Goal: Task Accomplishment & Management: Use online tool/utility

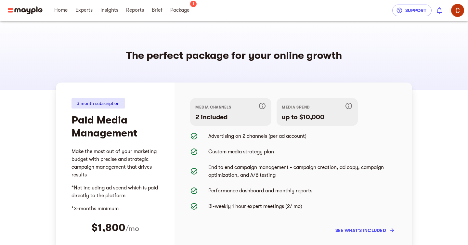
click at [224, 16] on nav "Home Experts Insights Reports 1 Brief Package 1" at bounding box center [221, 10] width 342 height 21
click at [182, 10] on span "Package" at bounding box center [179, 10] width 19 height 8
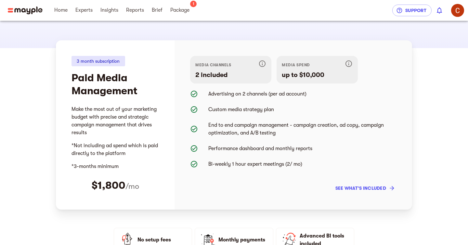
scroll to position [43, 0]
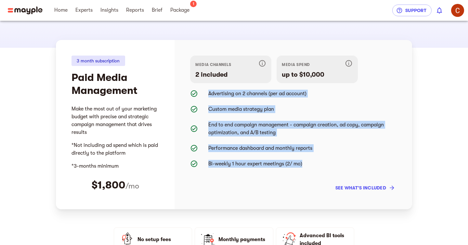
drag, startPoint x: 306, startPoint y: 166, endPoint x: 177, endPoint y: 86, distance: 151.6
click at [177, 86] on div "media channels 2 included media spend up to $10,000 Advertising on 2 channels (…" at bounding box center [293, 124] width 238 height 169
copy ul "Advertising on 2 channels (per ad account) Custom media strategy plan End to en…"
